Goal: Task Accomplishment & Management: Manage account settings

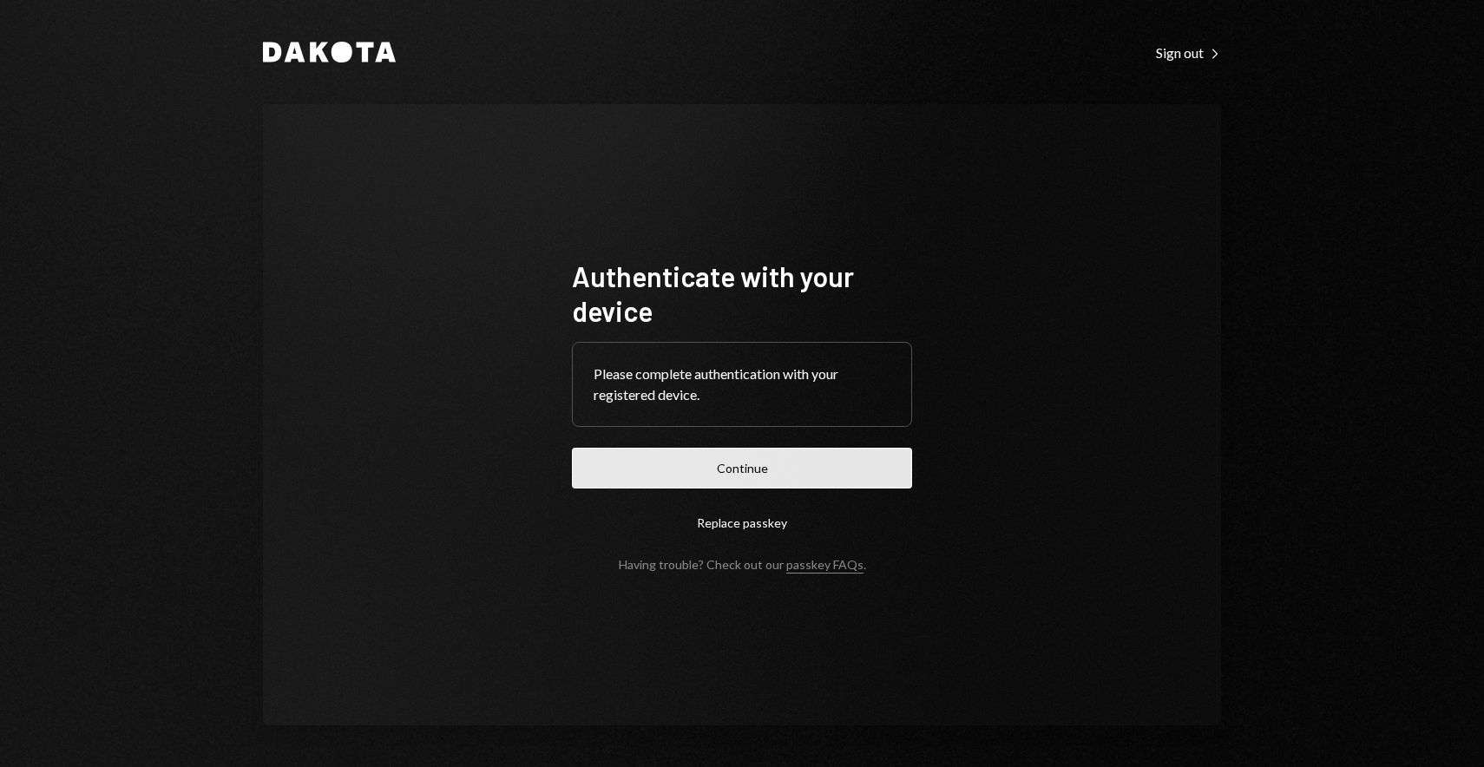
click at [755, 457] on button "Continue" at bounding box center [742, 468] width 340 height 41
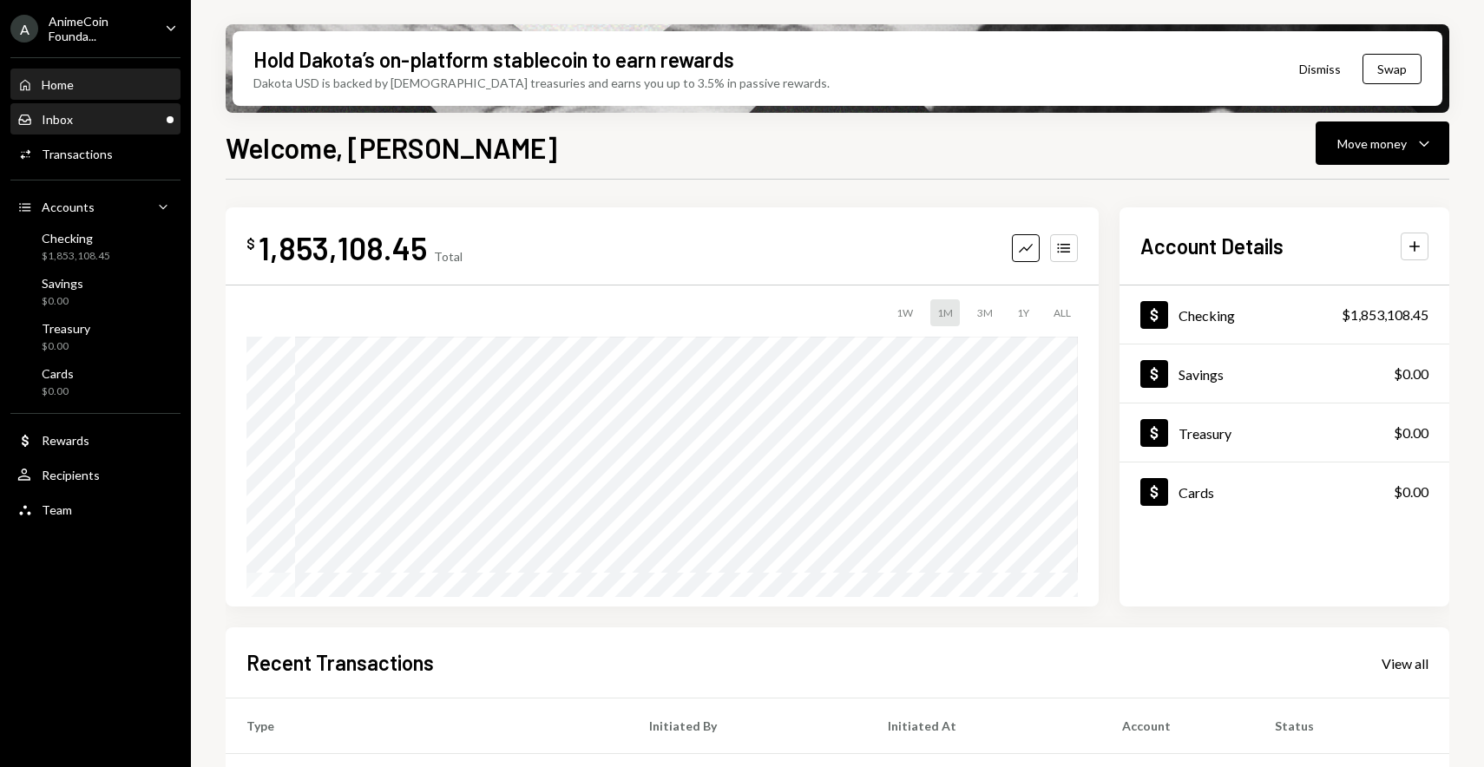
click at [85, 126] on div "Inbox Inbox" at bounding box center [95, 120] width 156 height 16
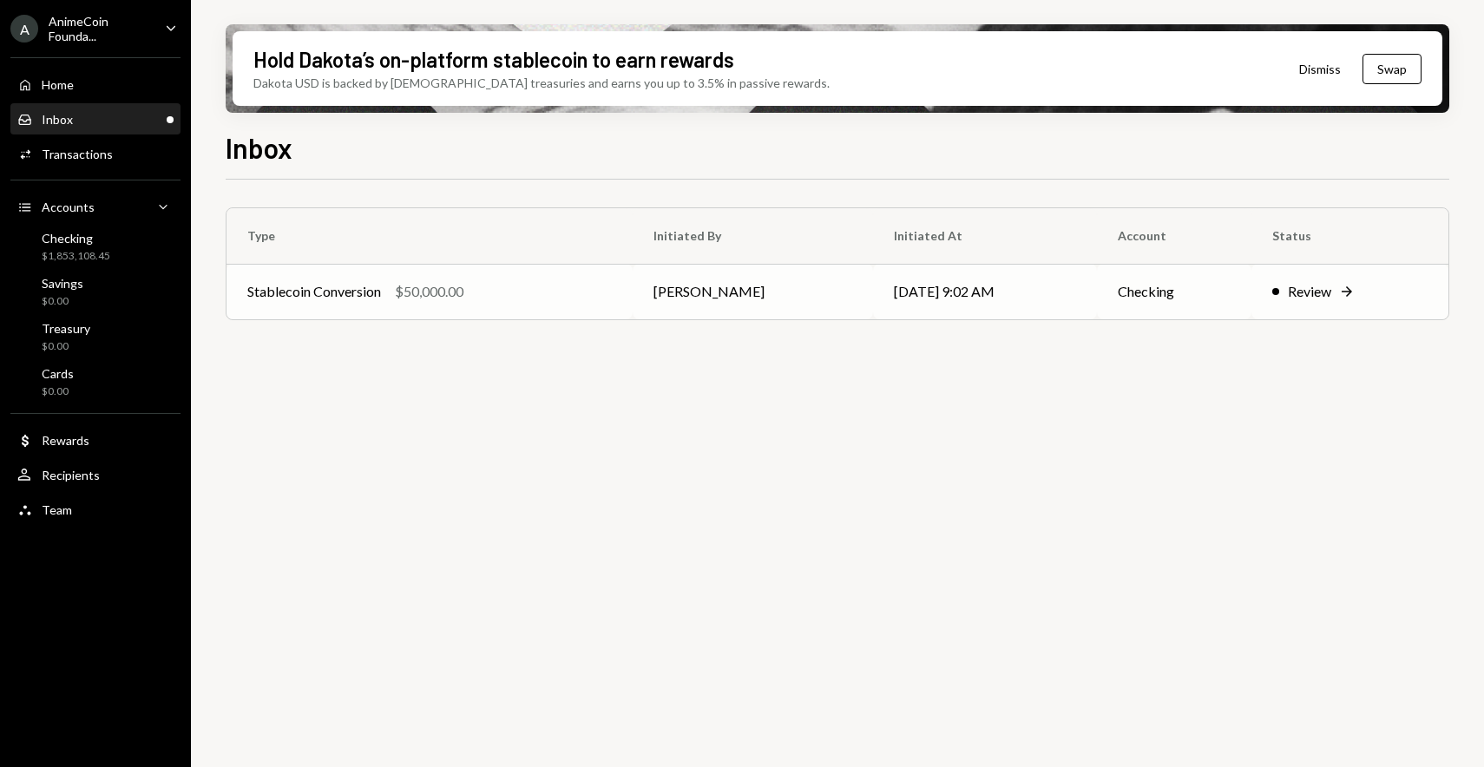
click at [480, 313] on td "Stablecoin Conversion $50,000.00" at bounding box center [429, 292] width 406 height 56
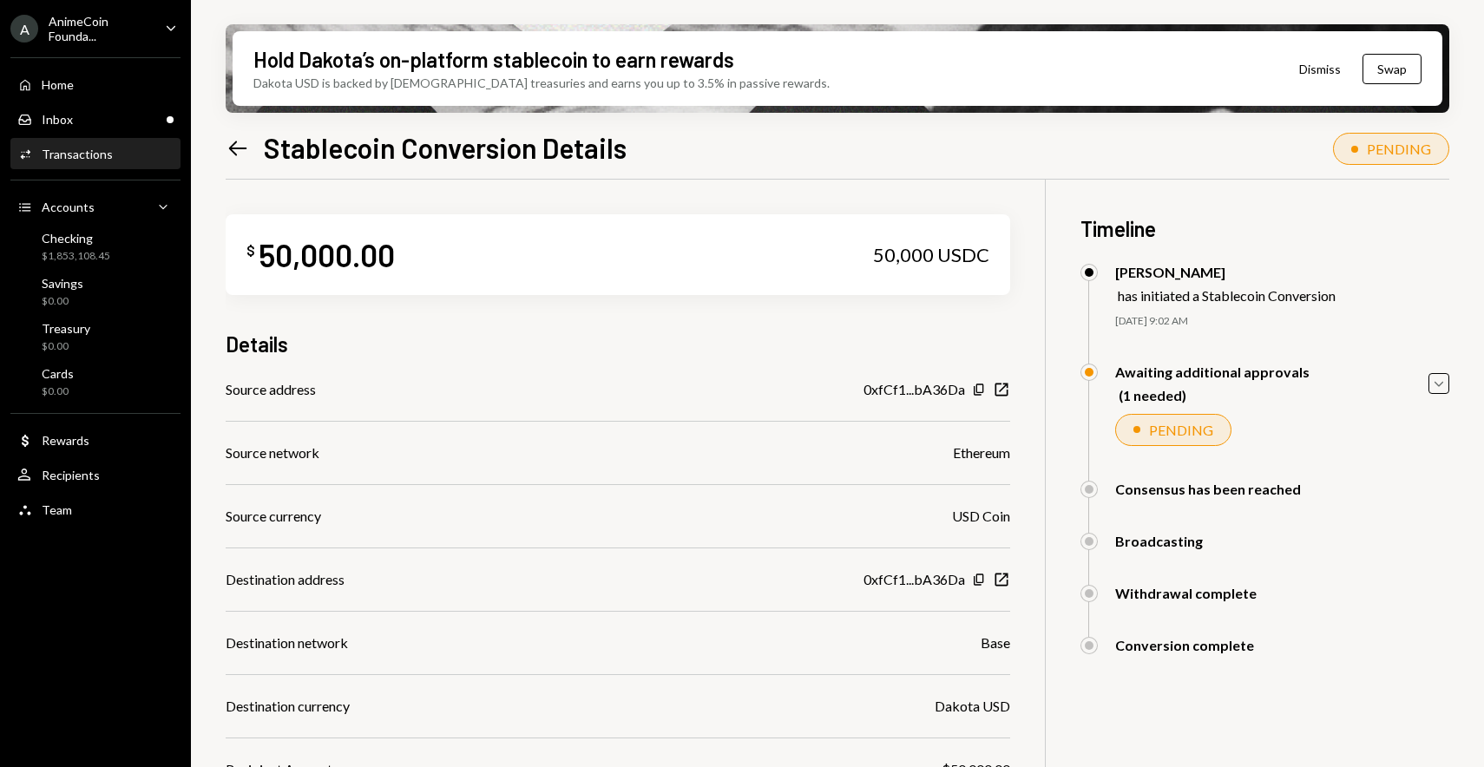
scroll to position [187, 0]
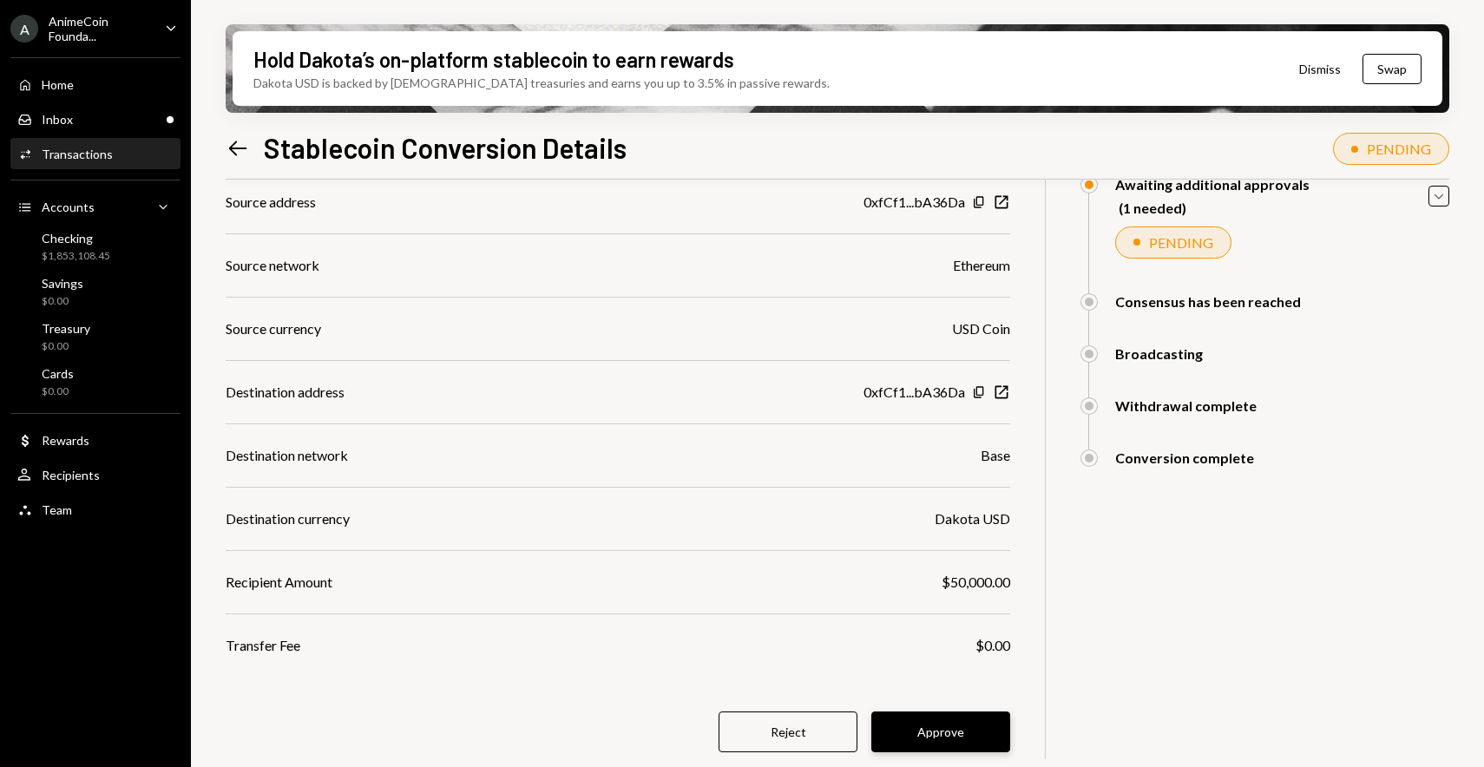
click at [919, 730] on button "Approve" at bounding box center [940, 732] width 139 height 41
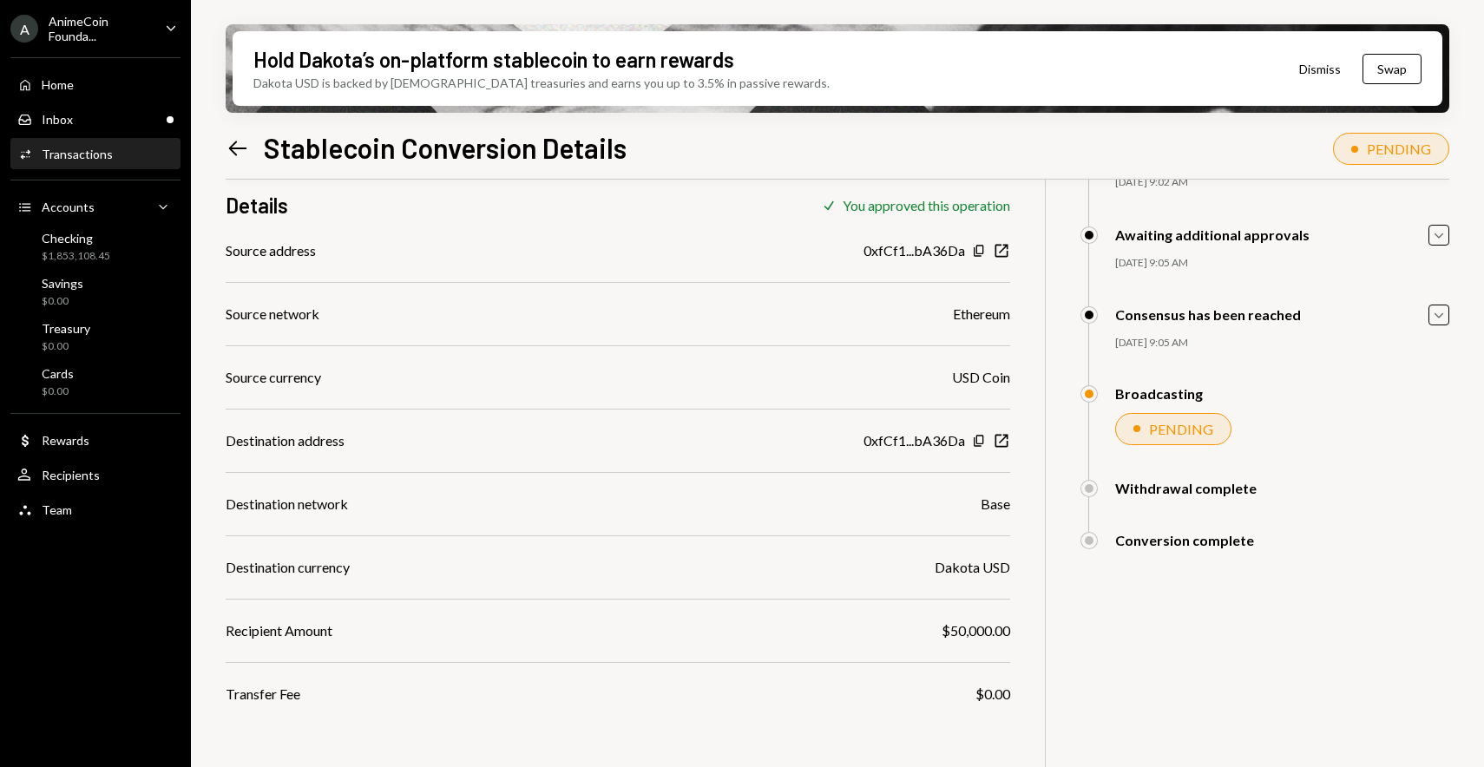
scroll to position [139, 0]
click at [100, 116] on div "Inbox Inbox" at bounding box center [95, 120] width 156 height 16
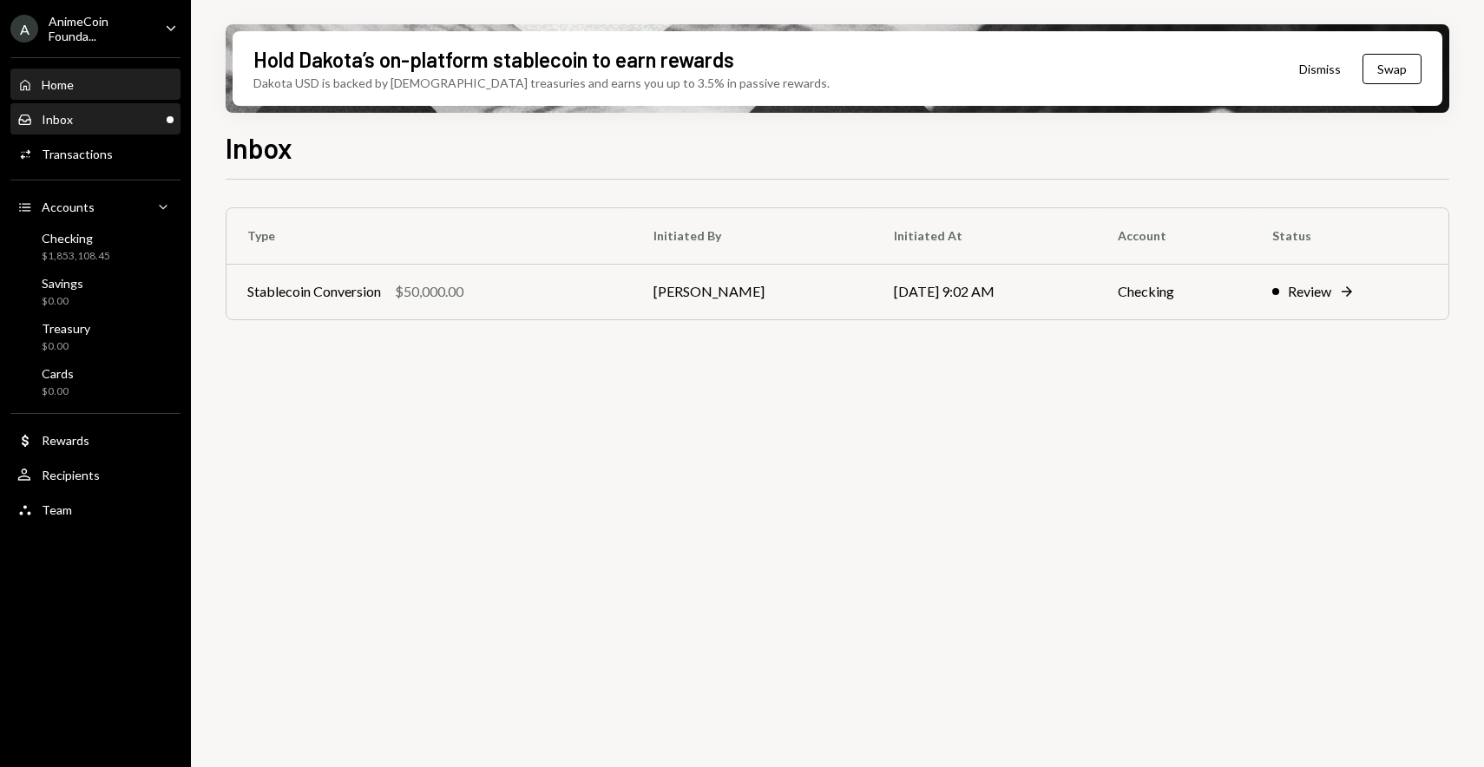
click at [104, 79] on div "Home Home" at bounding box center [95, 85] width 156 height 16
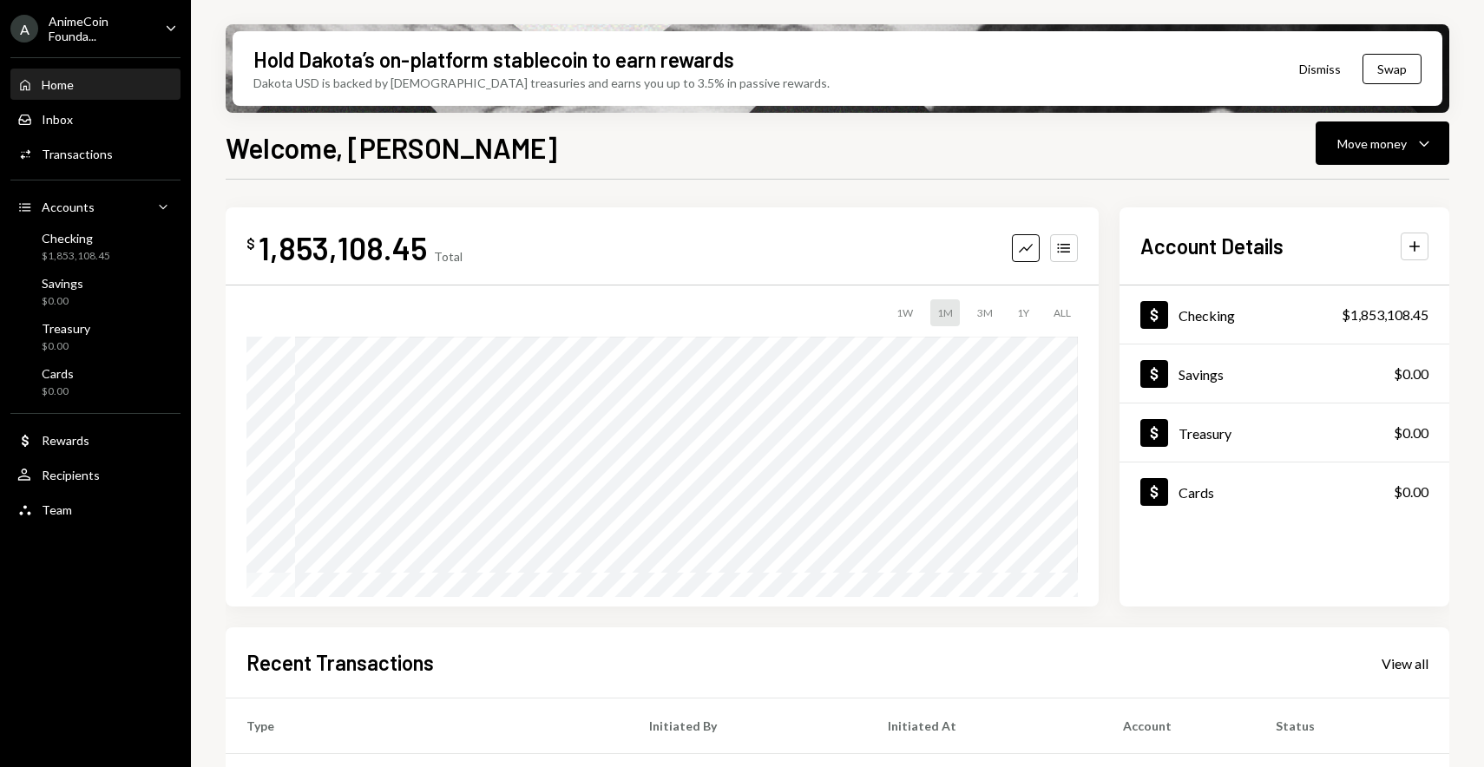
click at [101, 42] on div "AnimeCoin Founda..." at bounding box center [100, 29] width 102 height 30
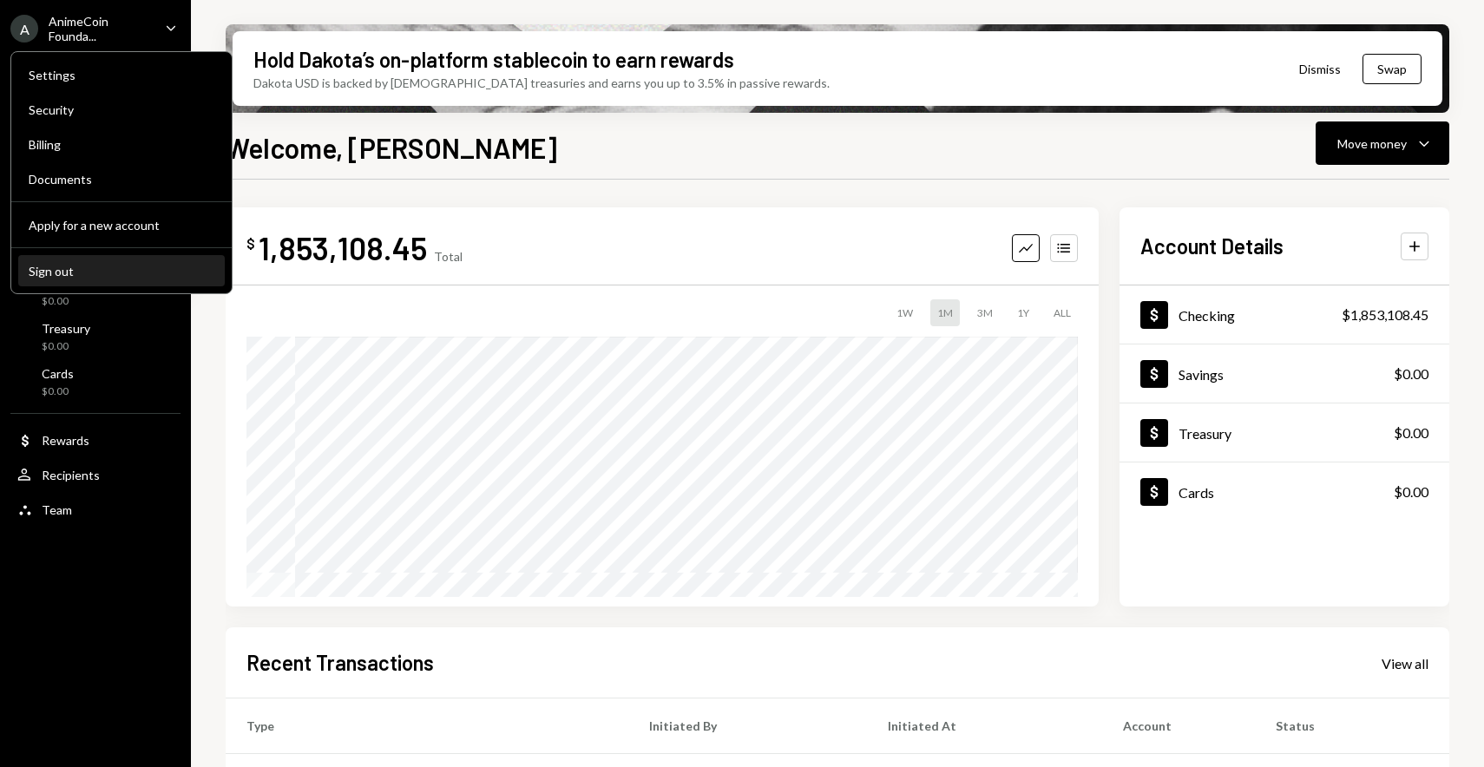
click at [68, 271] on div "Sign out" at bounding box center [122, 271] width 186 height 15
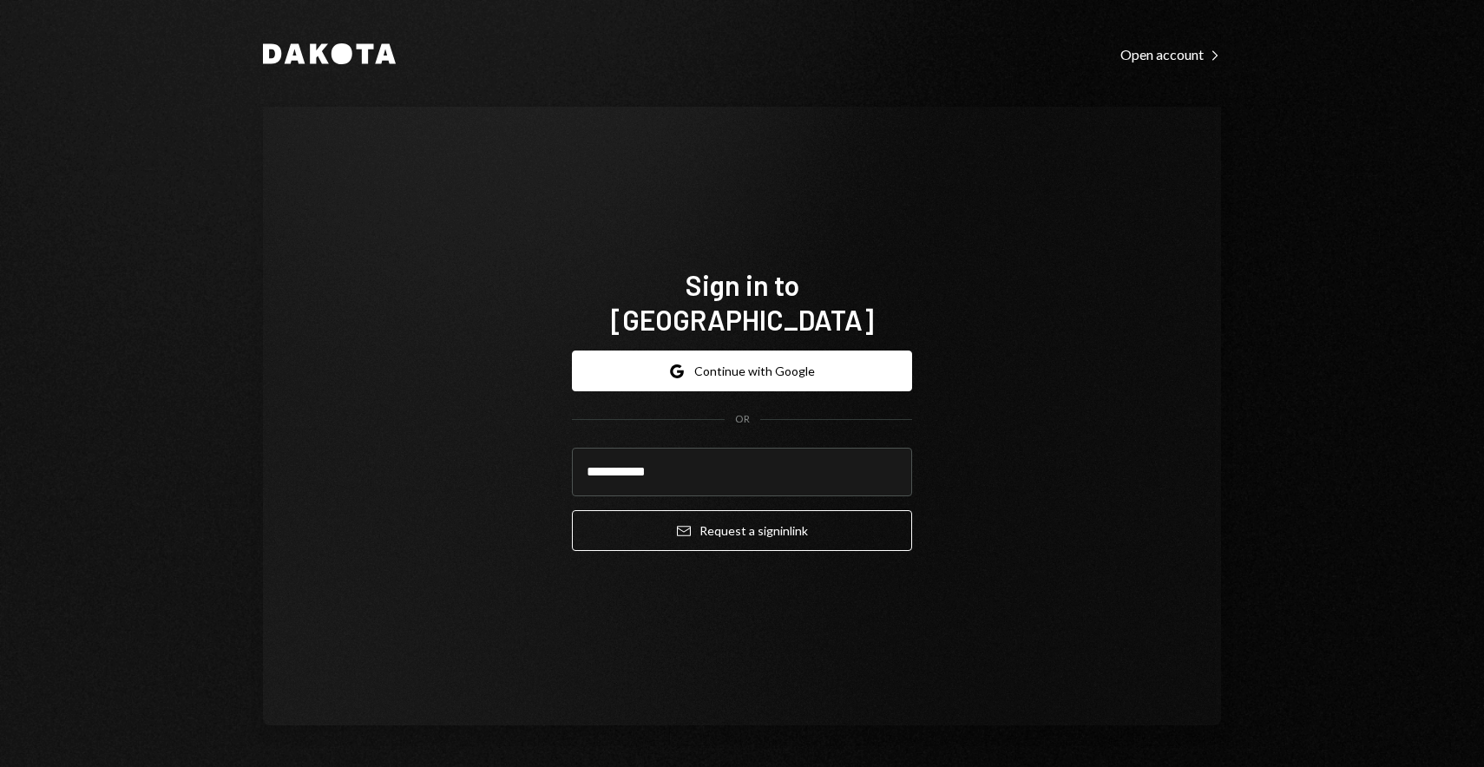
type input "**********"
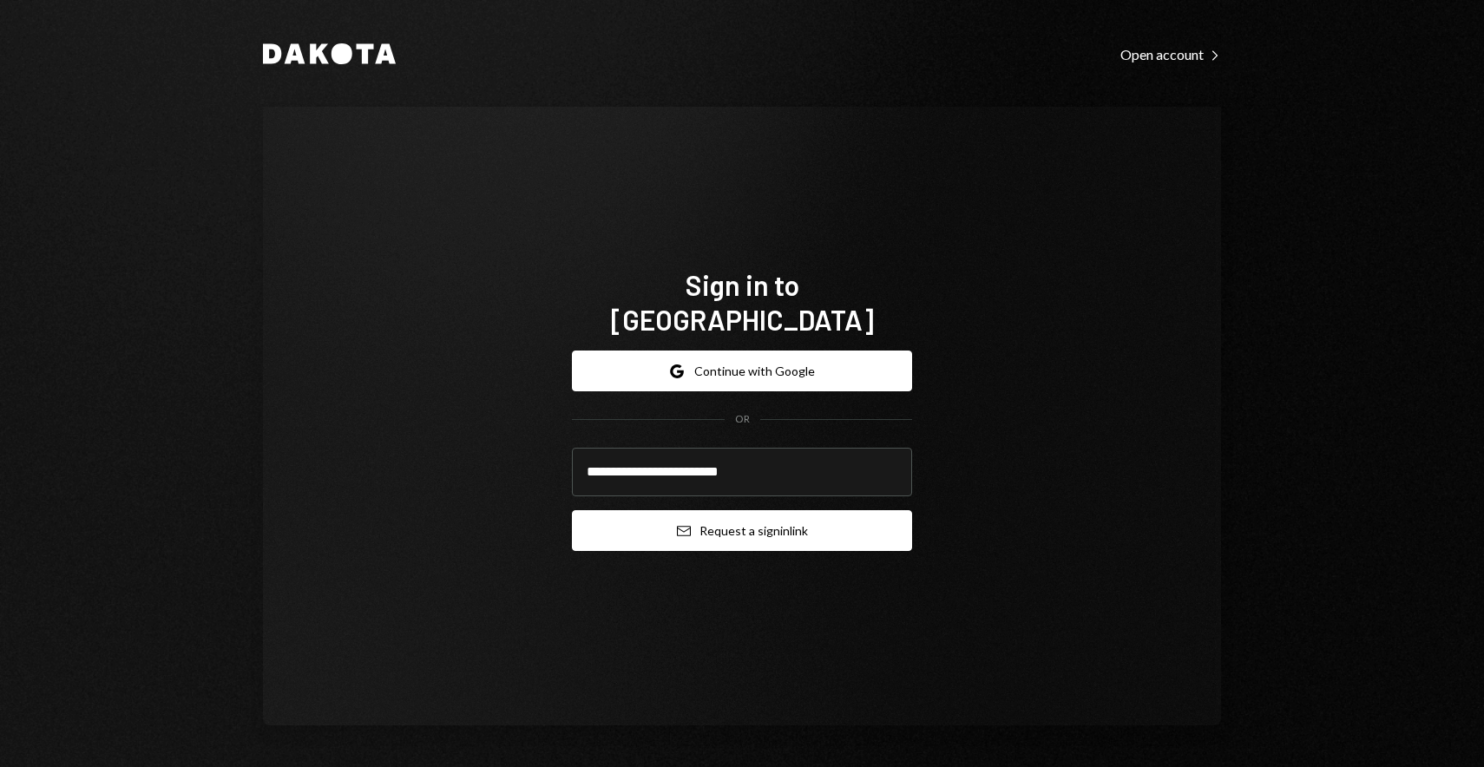
click at [876, 511] on button "Email Request a sign in link" at bounding box center [742, 530] width 340 height 41
